Goal: Transaction & Acquisition: Purchase product/service

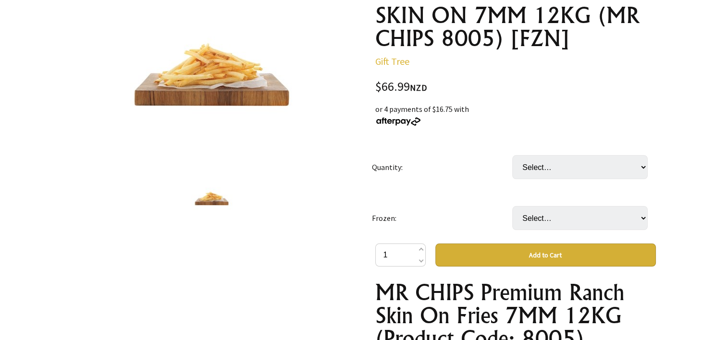
scroll to position [142, 0]
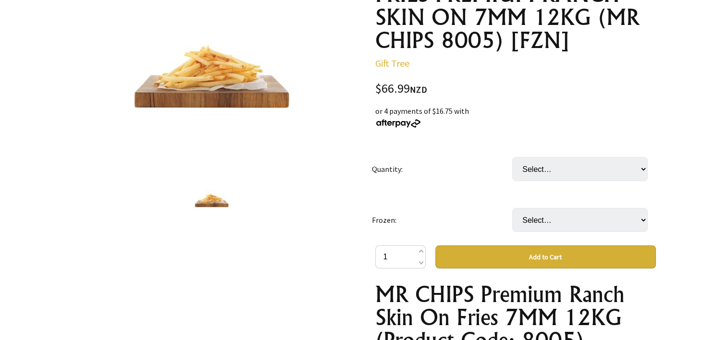
click at [614, 148] on td "Select… CTN" at bounding box center [582, 169] width 140 height 51
click at [600, 171] on select "Select… CTN" at bounding box center [580, 169] width 136 height 24
select select "CTN"
click at [512, 157] on select "Select… CTN" at bounding box center [580, 169] width 136 height 24
click at [577, 218] on select "Select… Only available in [GEOGRAPHIC_DATA]" at bounding box center [580, 220] width 136 height 24
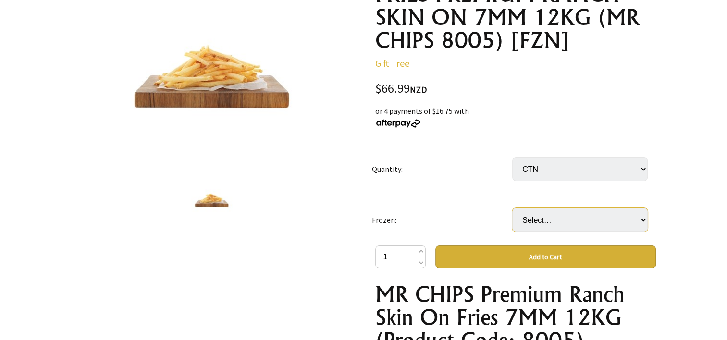
click at [512, 208] on select "Select… Only available in [GEOGRAPHIC_DATA]" at bounding box center [580, 220] width 136 height 24
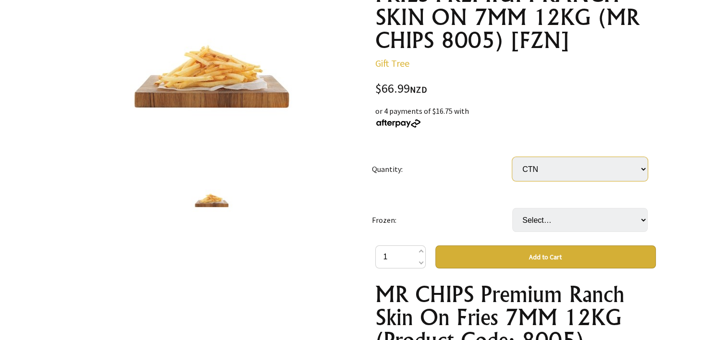
click at [567, 179] on select "Select… CTN" at bounding box center [580, 169] width 136 height 24
select select
click at [512, 157] on select "Select… CTN" at bounding box center [580, 169] width 136 height 24
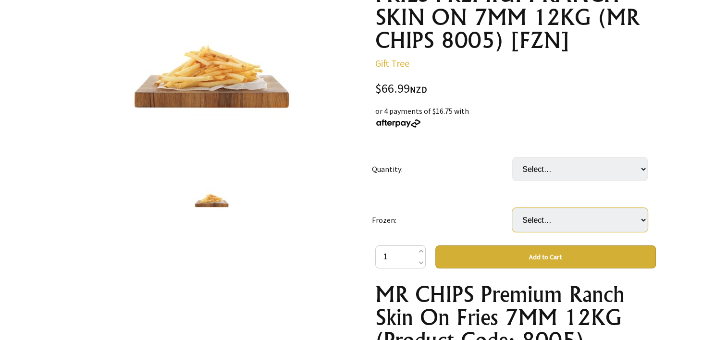
click at [550, 220] on select "Select… Only available in [GEOGRAPHIC_DATA]" at bounding box center [580, 220] width 136 height 24
click at [557, 217] on select "Select… Only available in [GEOGRAPHIC_DATA]" at bounding box center [580, 220] width 136 height 24
